Goal: Task Accomplishment & Management: Use online tool/utility

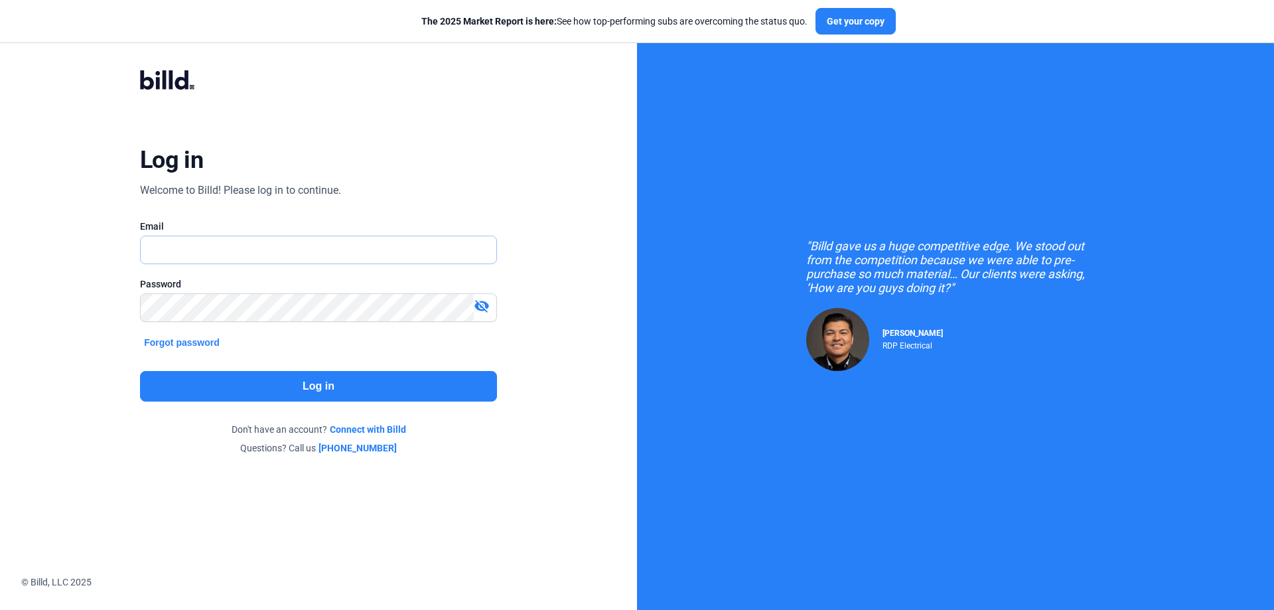
type input "[EMAIL_ADDRESS][DOMAIN_NAME]"
click at [337, 381] on button "Log in" at bounding box center [318, 386] width 357 height 31
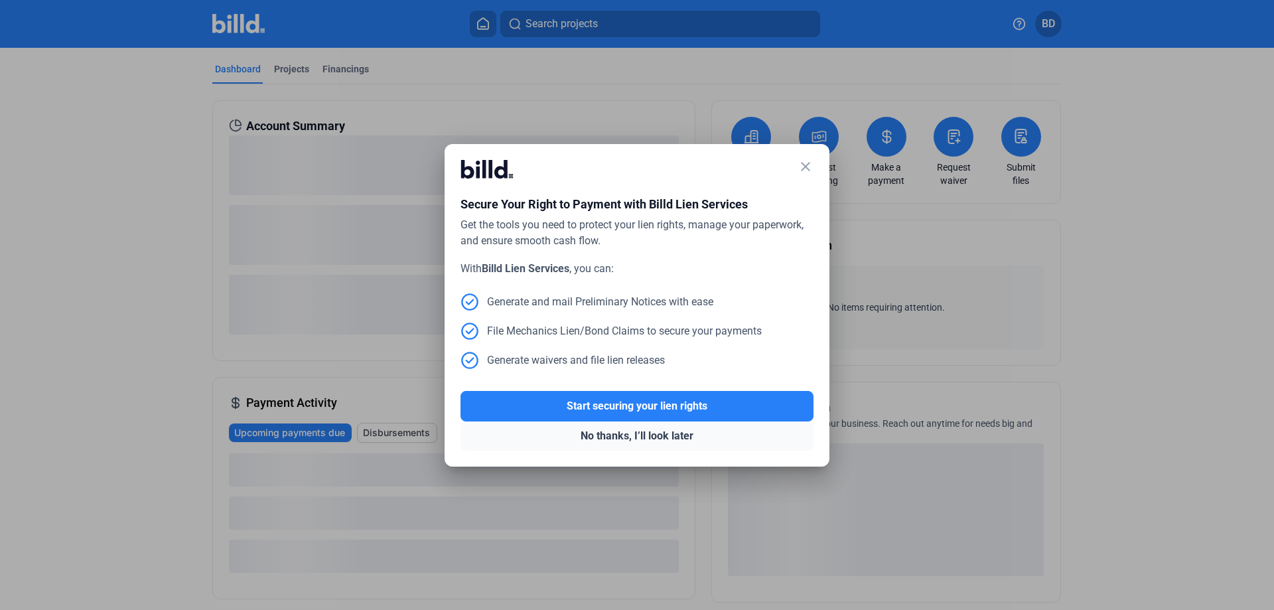
click at [616, 432] on button "No thanks, I’ll look later" at bounding box center [637, 435] width 353 height 29
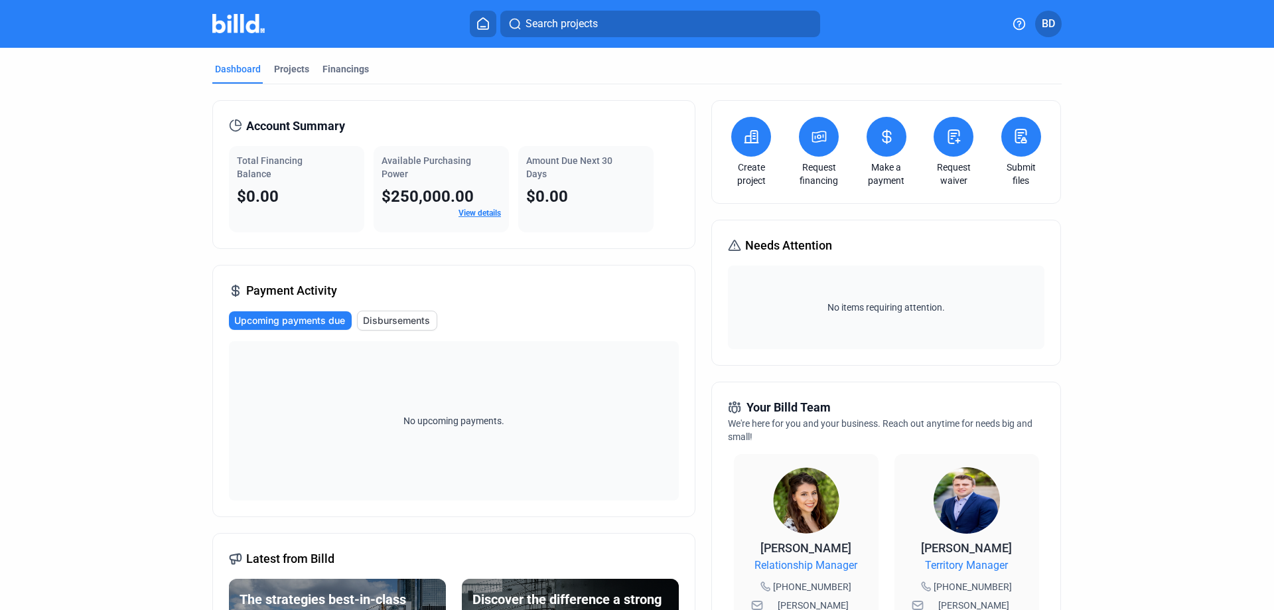
scroll to position [66, 0]
